Goal: Task Accomplishment & Management: Manage account settings

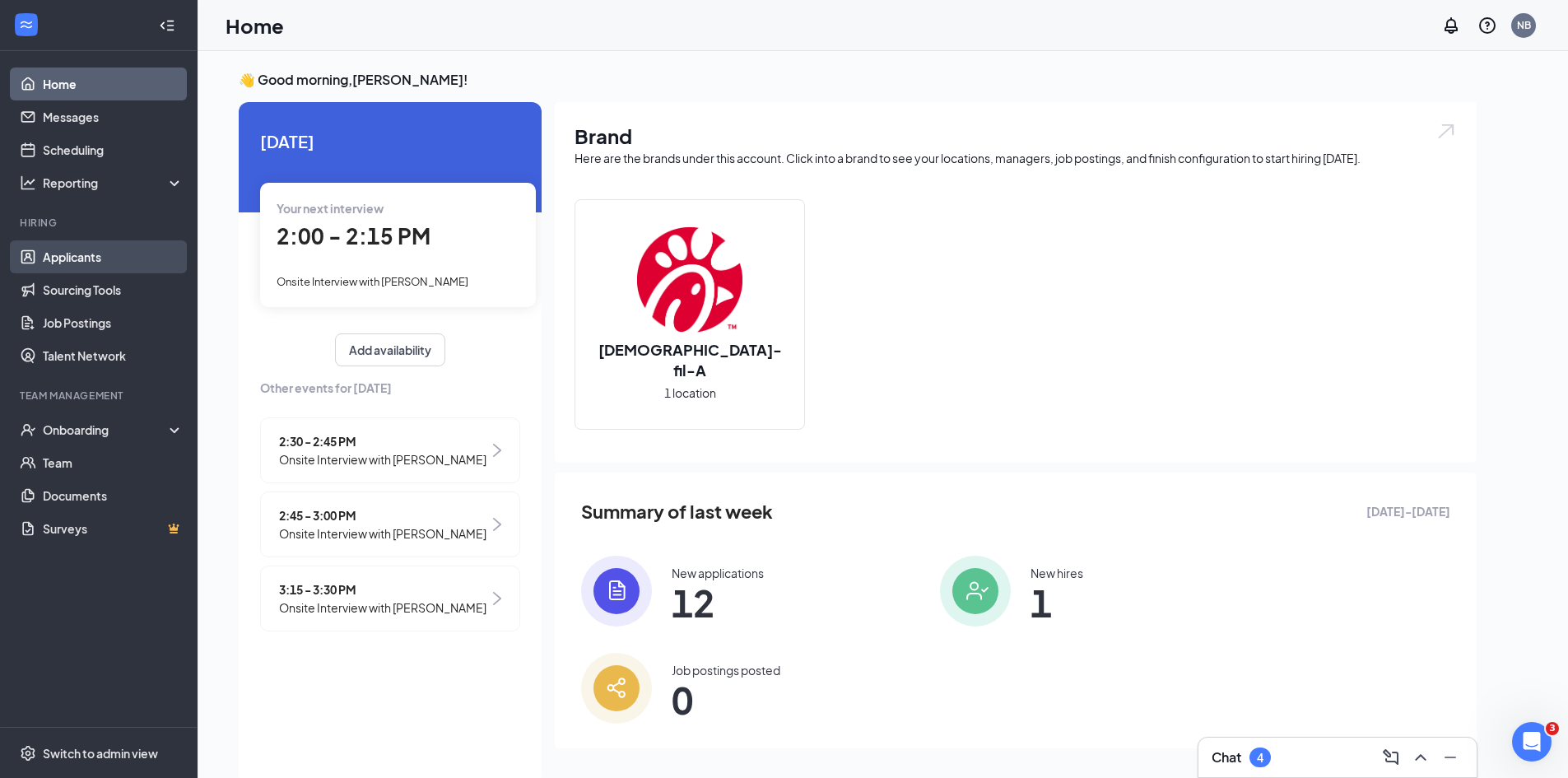
click at [65, 265] on link "Applicants" at bounding box center [113, 257] width 141 height 33
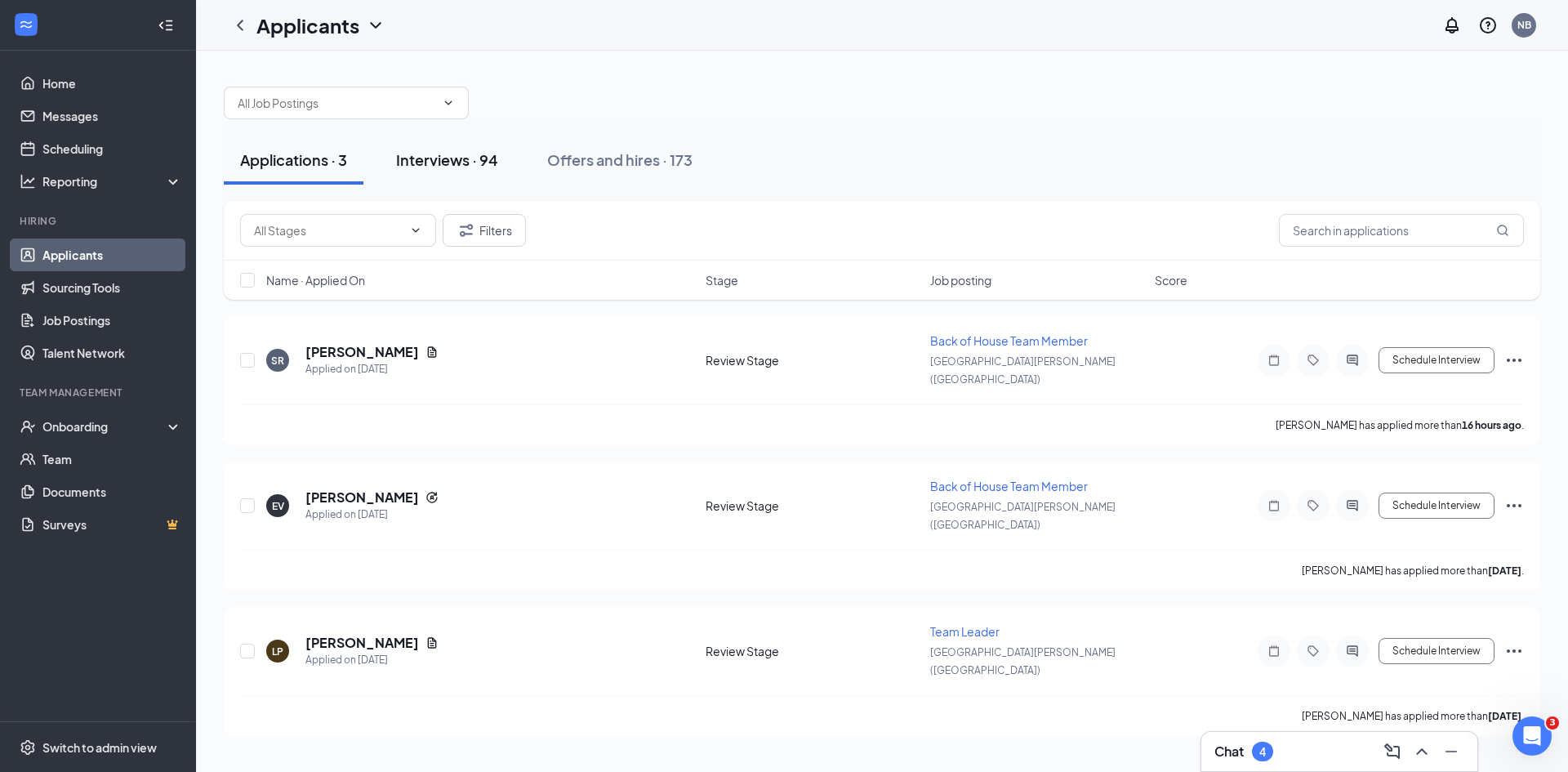
click at [422, 161] on div "Interviews · 94" at bounding box center [447, 160] width 102 height 20
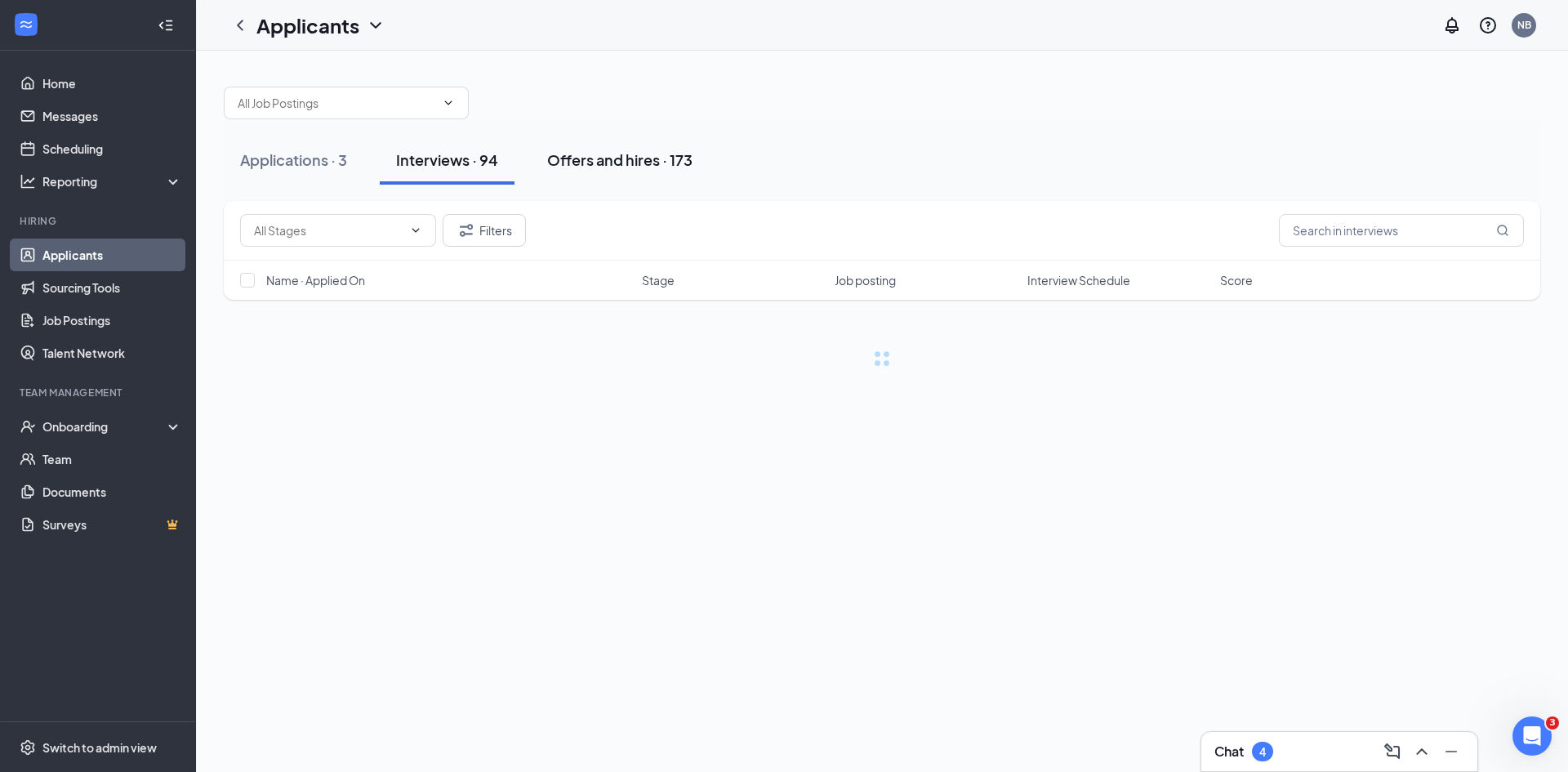
click at [649, 182] on button "Offers and hires · 173" at bounding box center [620, 160] width 178 height 49
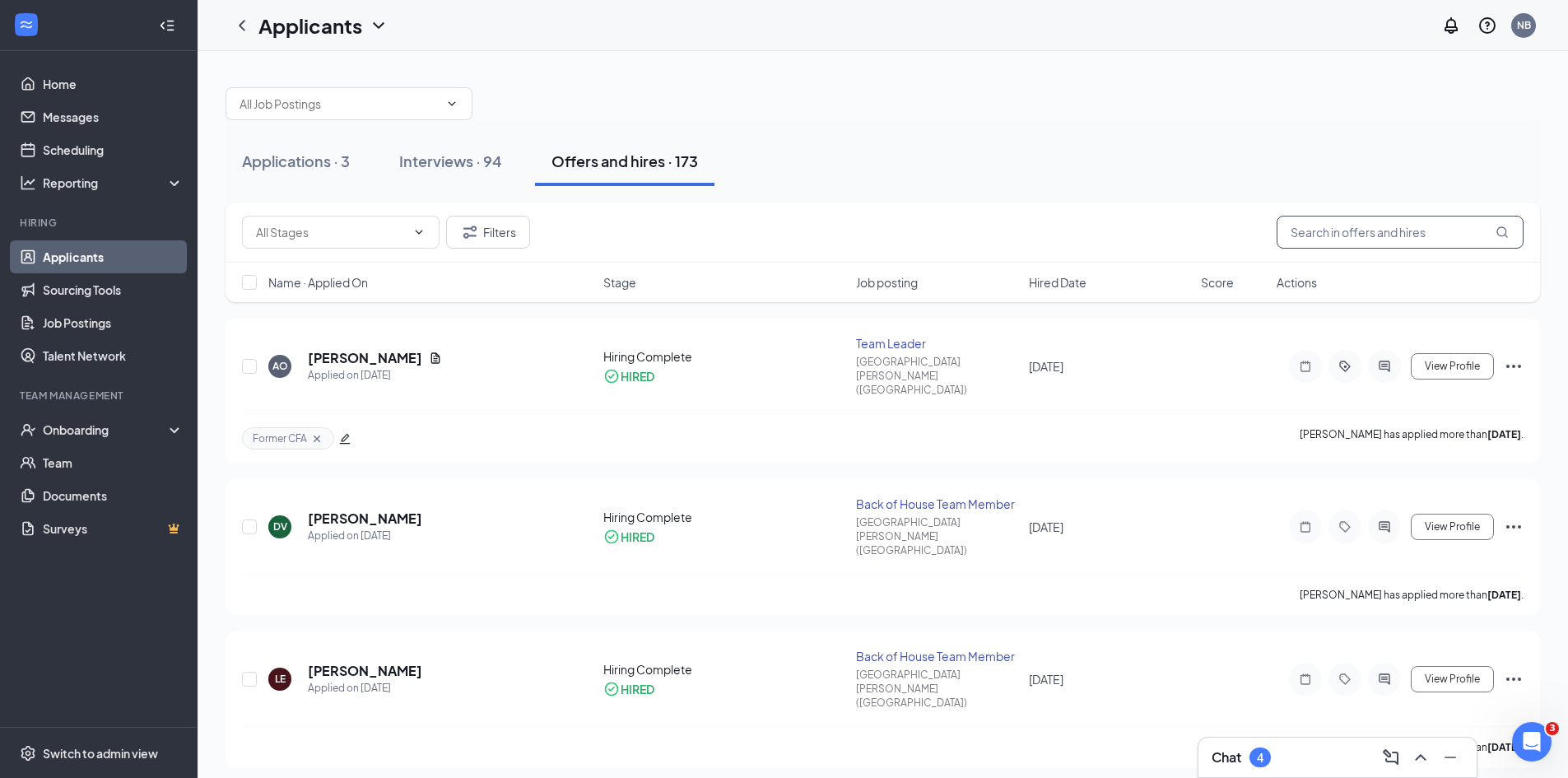
click at [1356, 232] on input "text" at bounding box center [1400, 232] width 247 height 33
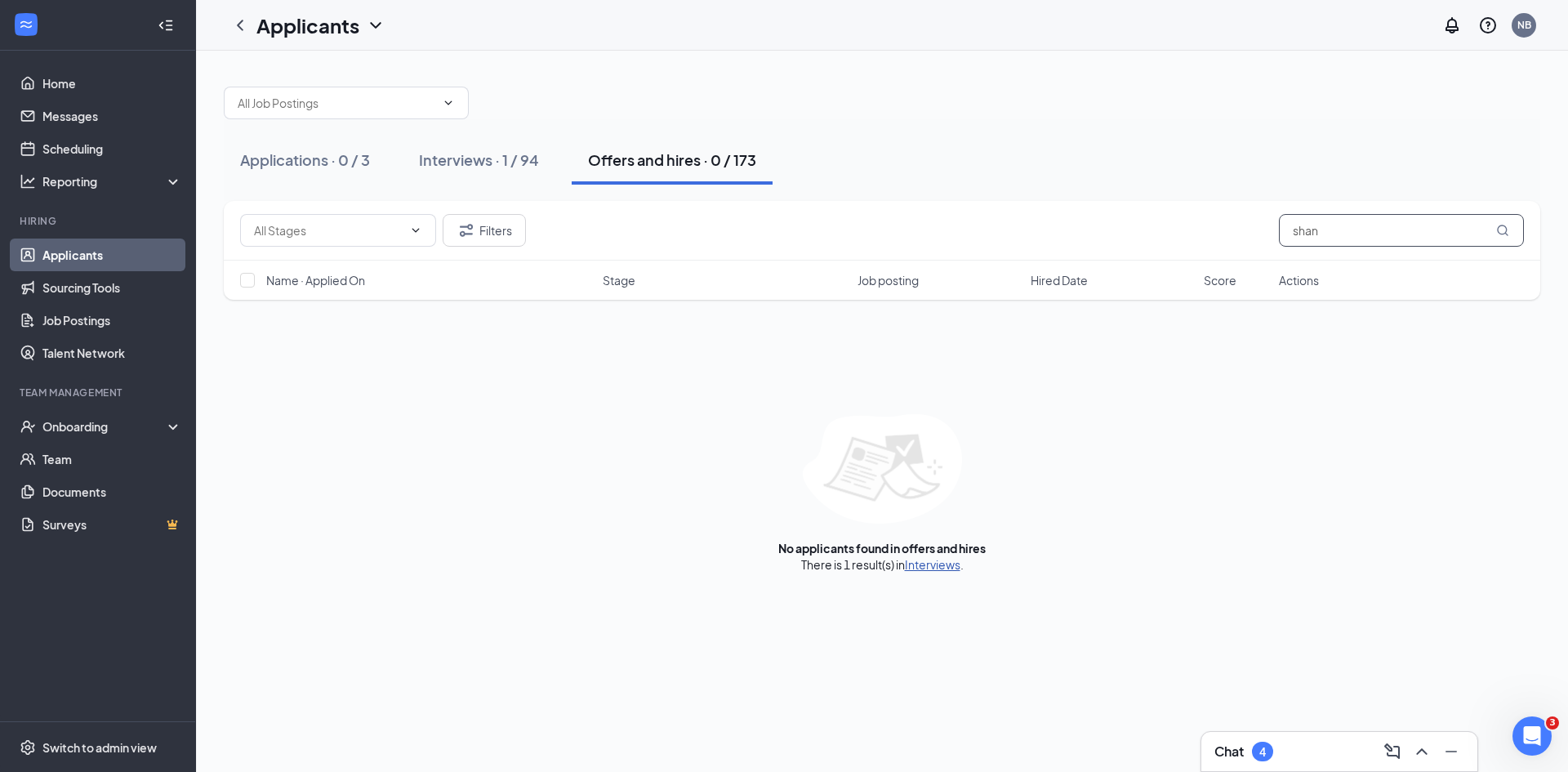
type input "shan"
click at [923, 566] on link "Interviews" at bounding box center [932, 564] width 56 height 15
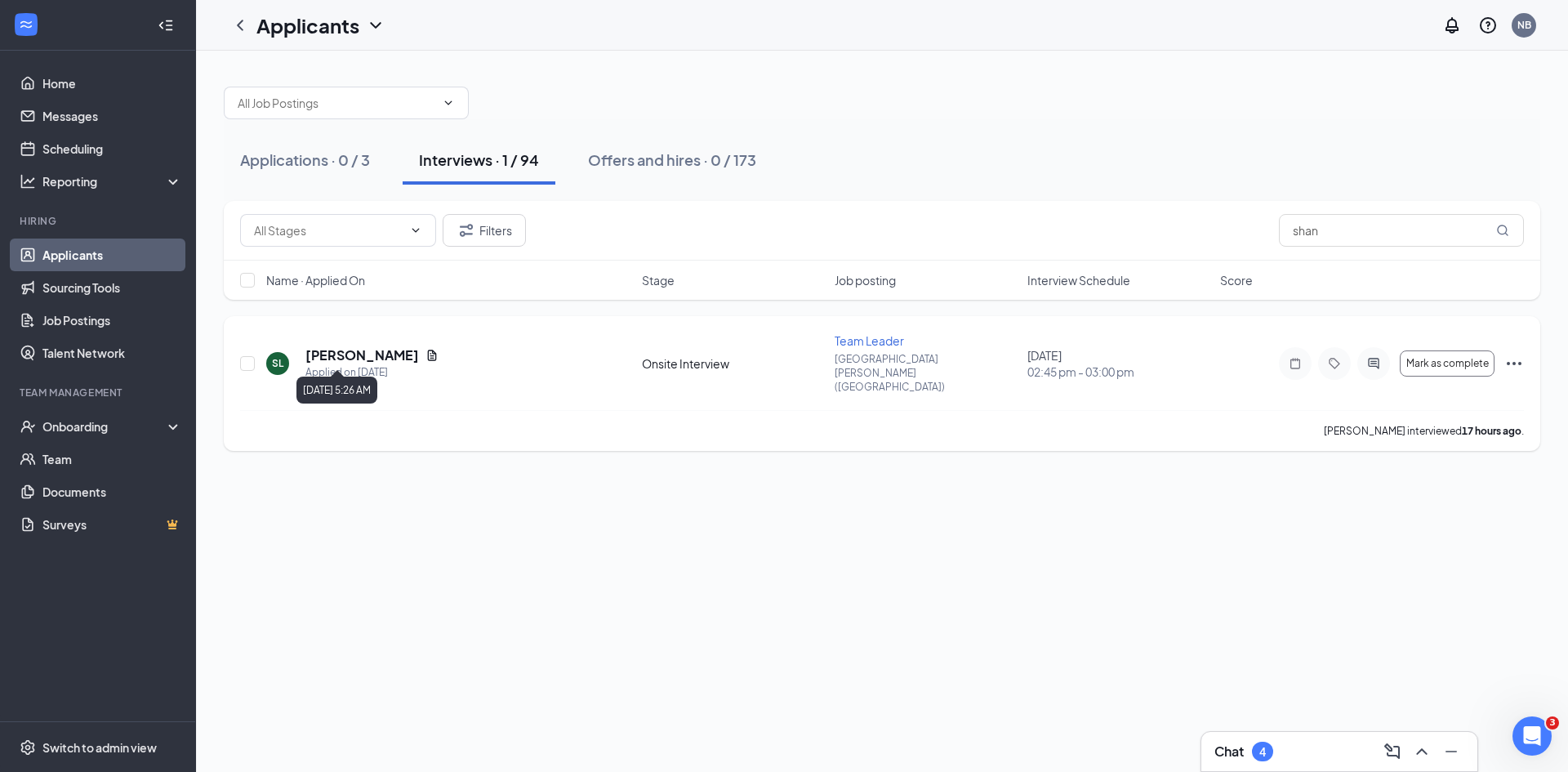
click at [399, 365] on div "Applied on [DATE]" at bounding box center [372, 373] width 133 height 16
click at [320, 346] on h5 "[PERSON_NAME]" at bounding box center [362, 355] width 114 height 18
